Goal: Task Accomplishment & Management: Manage account settings

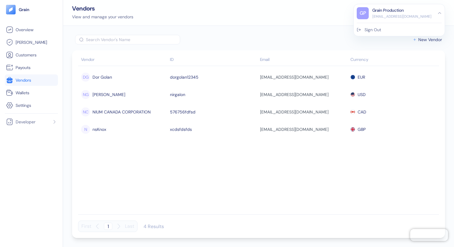
click at [381, 29] on div "Sign Out" at bounding box center [372, 30] width 17 height 6
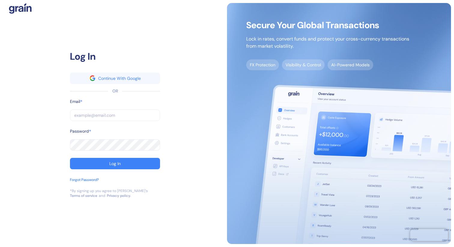
click at [88, 113] on input "text" at bounding box center [115, 115] width 90 height 11
type input "s"
type input "st"
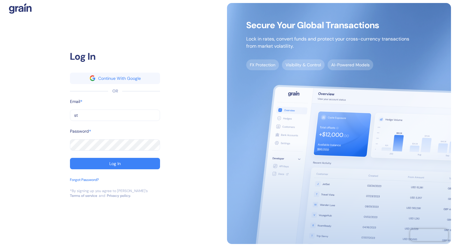
type input "stu"
type input "stub"
type input "stuba"
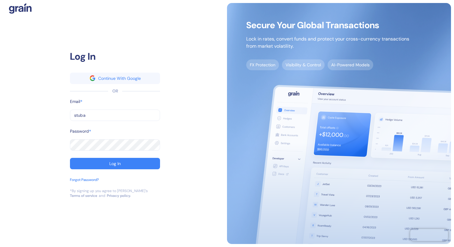
type input "stuba"
type input "[EMAIL_ADDRESS][DOMAIN_NAME]"
